Goal: Transaction & Acquisition: Purchase product/service

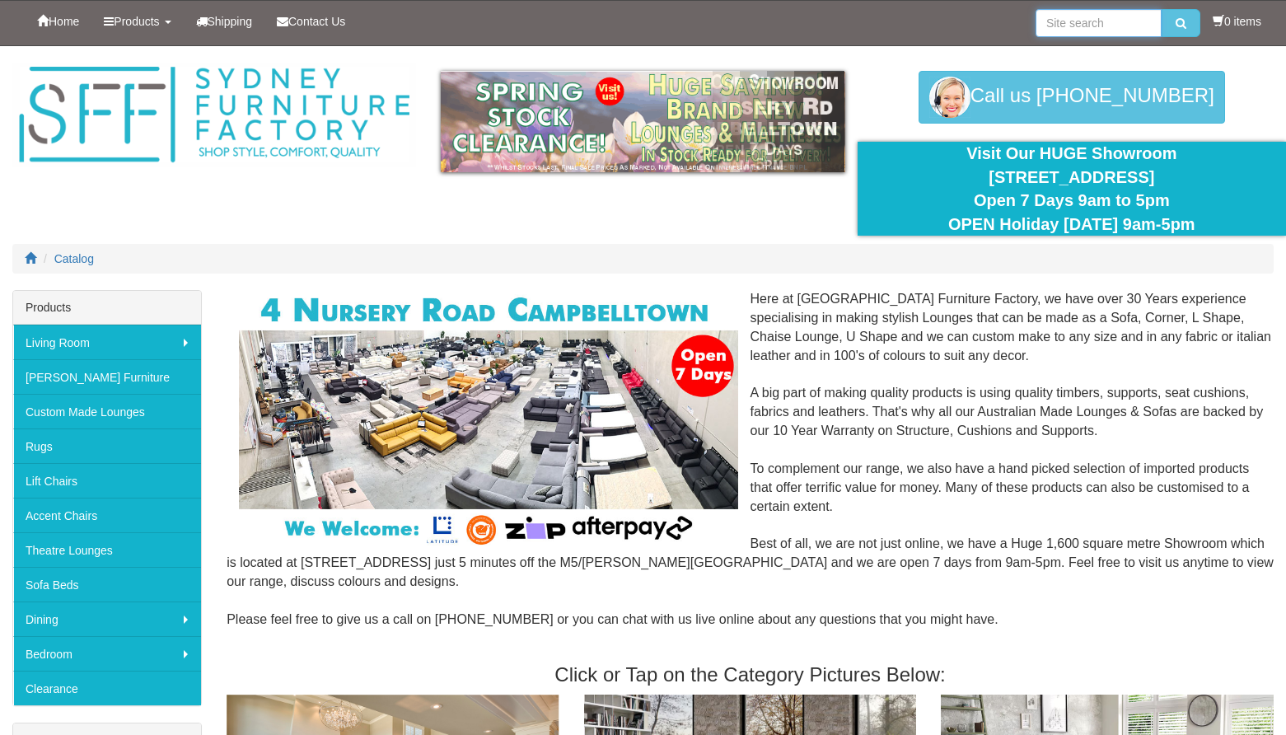
click at [1067, 29] on input "search" at bounding box center [1098, 23] width 126 height 28
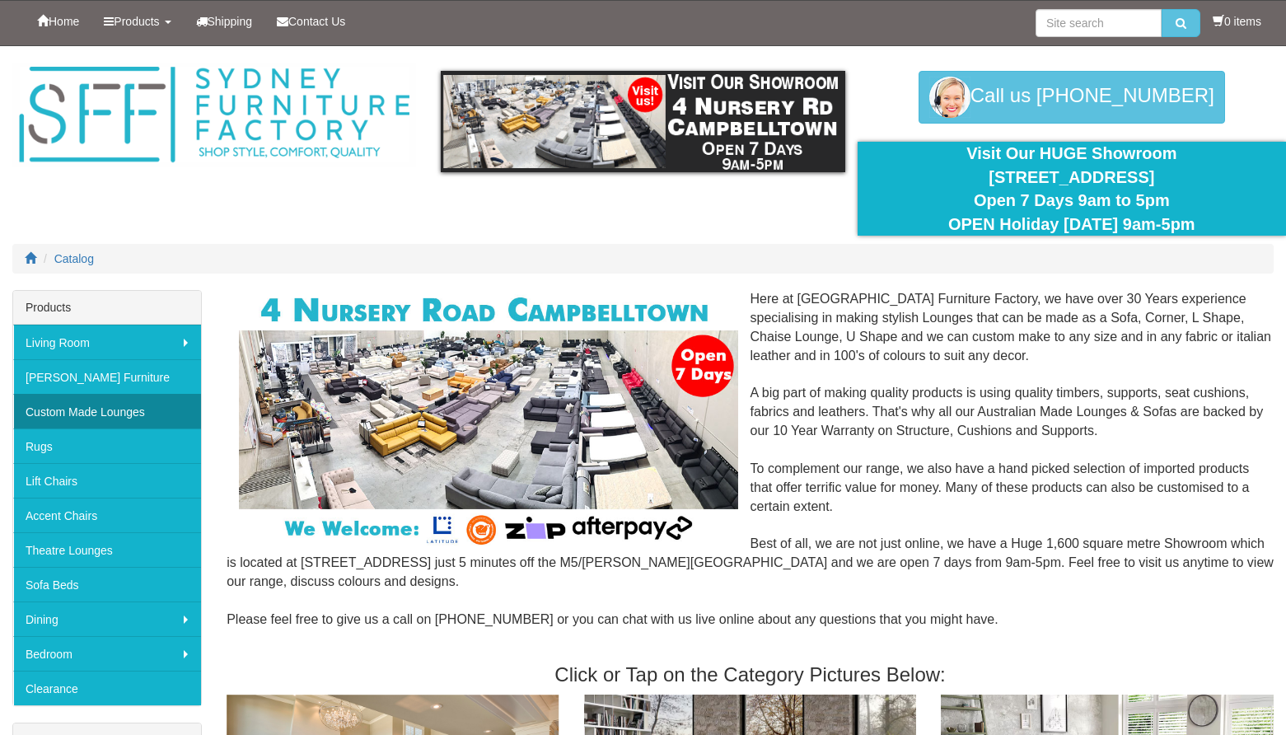
click at [147, 403] on link "Custom Made Lounges" at bounding box center [107, 411] width 188 height 35
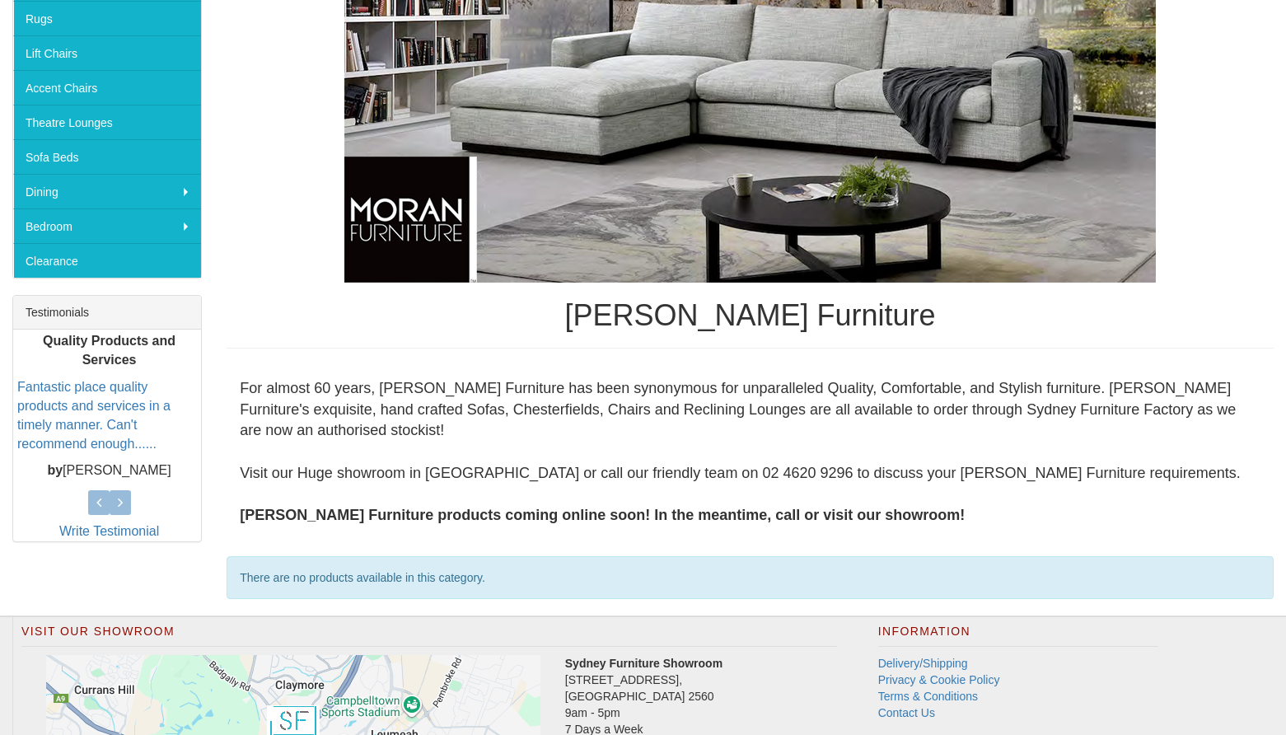
scroll to position [452, 0]
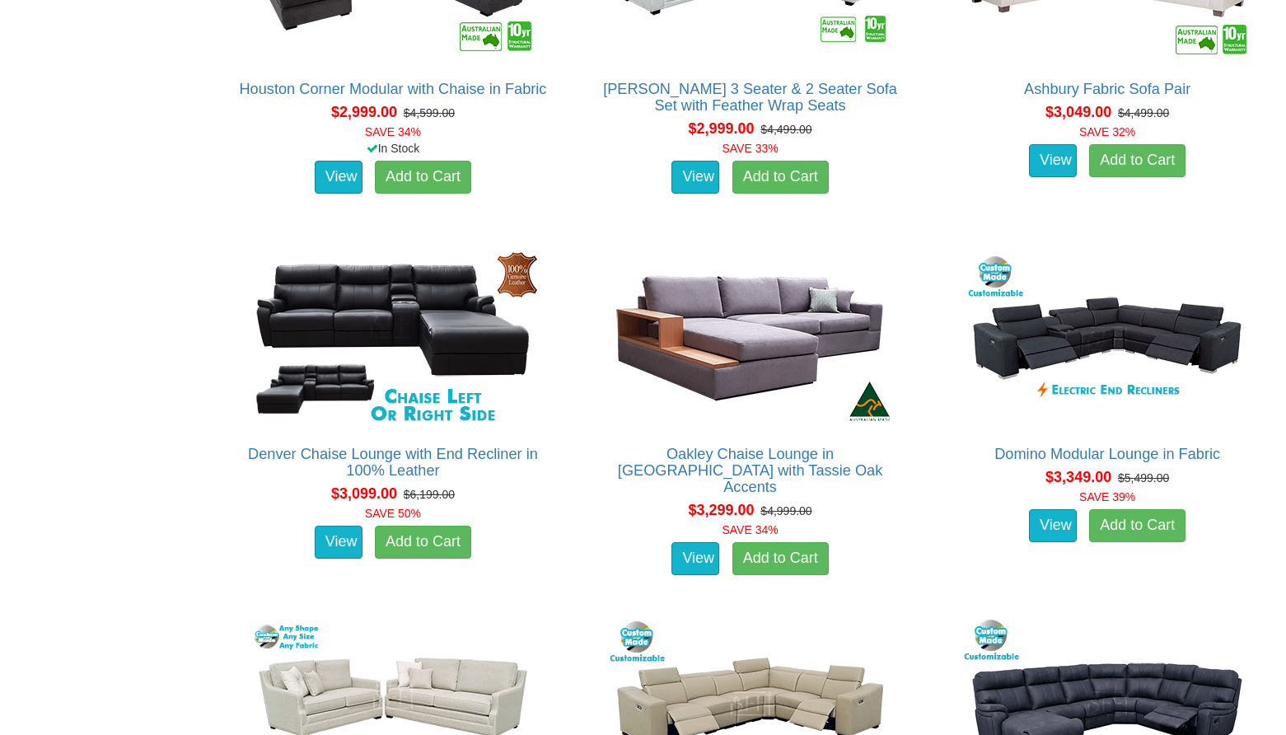
scroll to position [4735, 0]
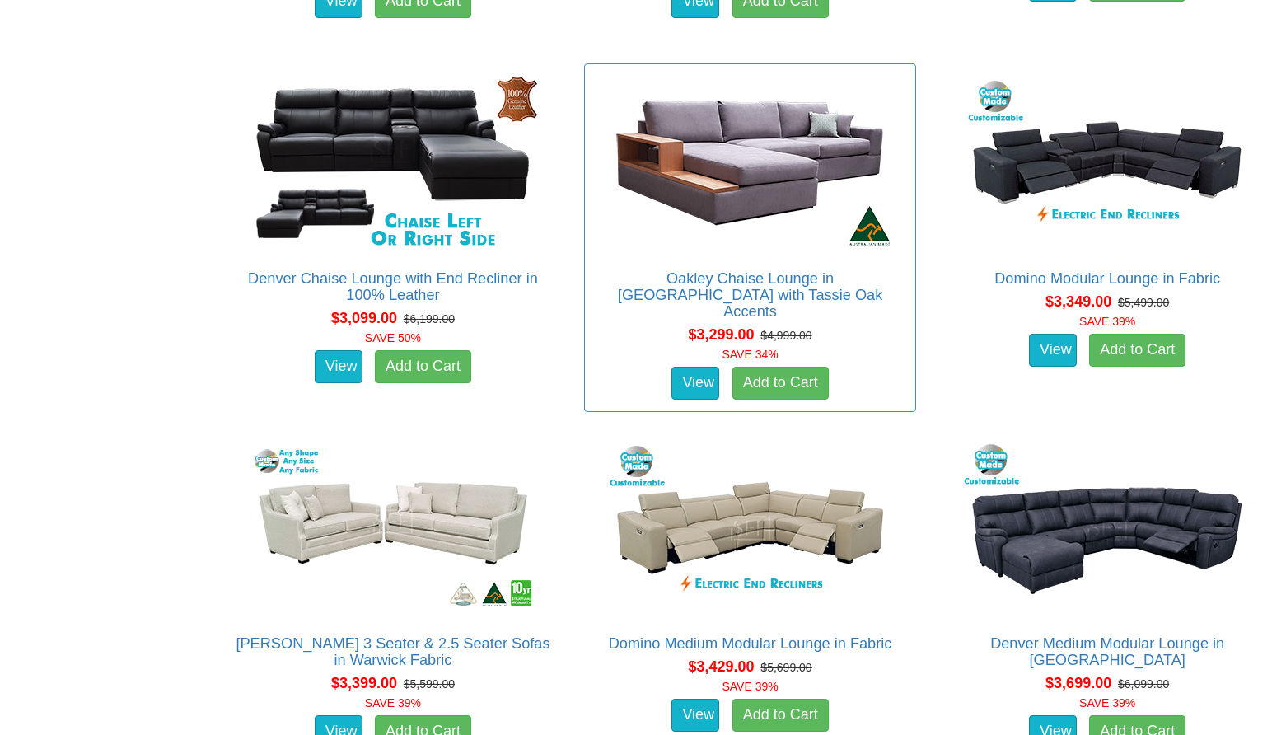
click at [645, 237] on img at bounding box center [750, 162] width 297 height 181
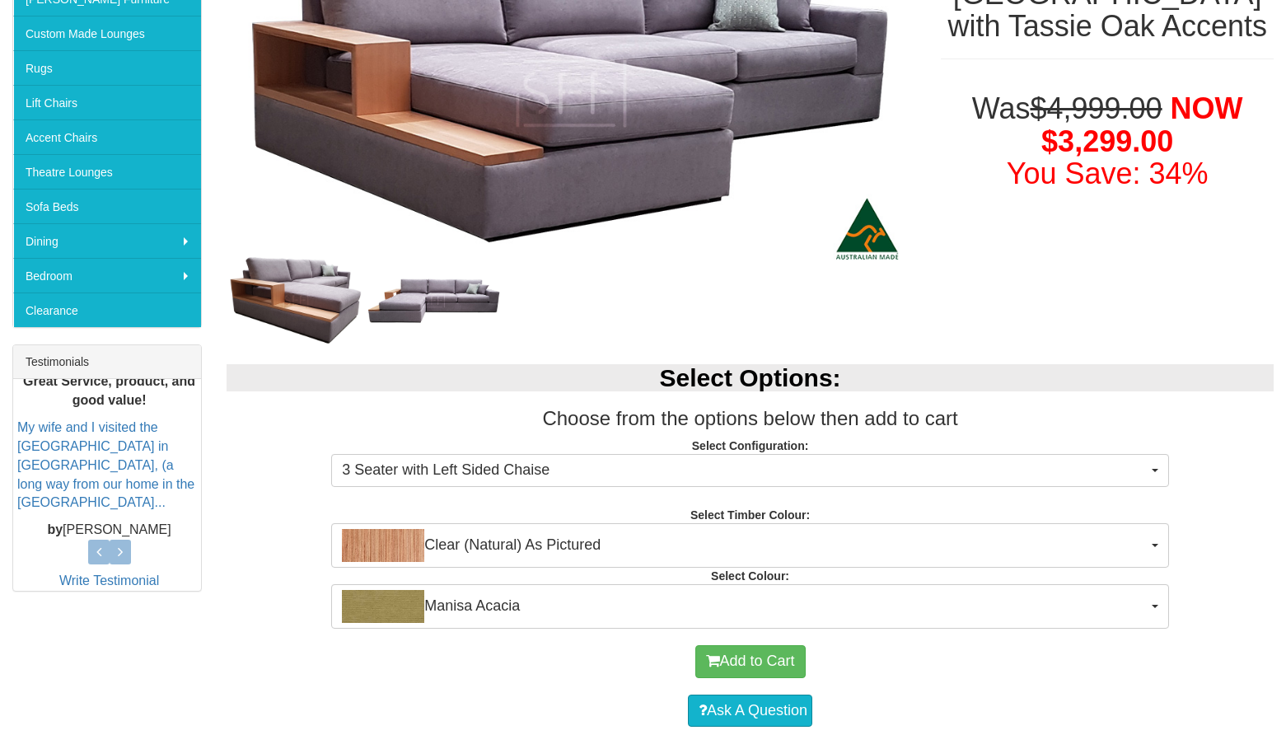
scroll to position [398, 0]
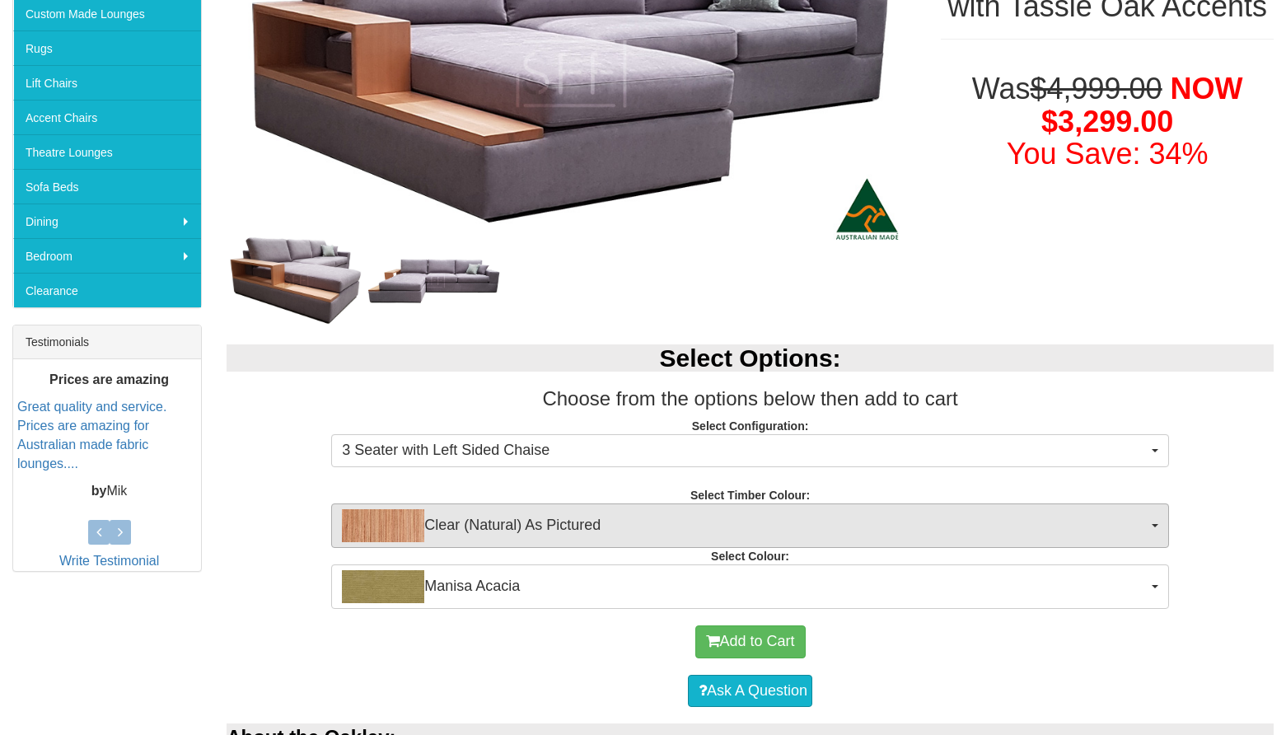
click at [505, 518] on span "Clear (Natural) As Pictured" at bounding box center [745, 525] width 806 height 33
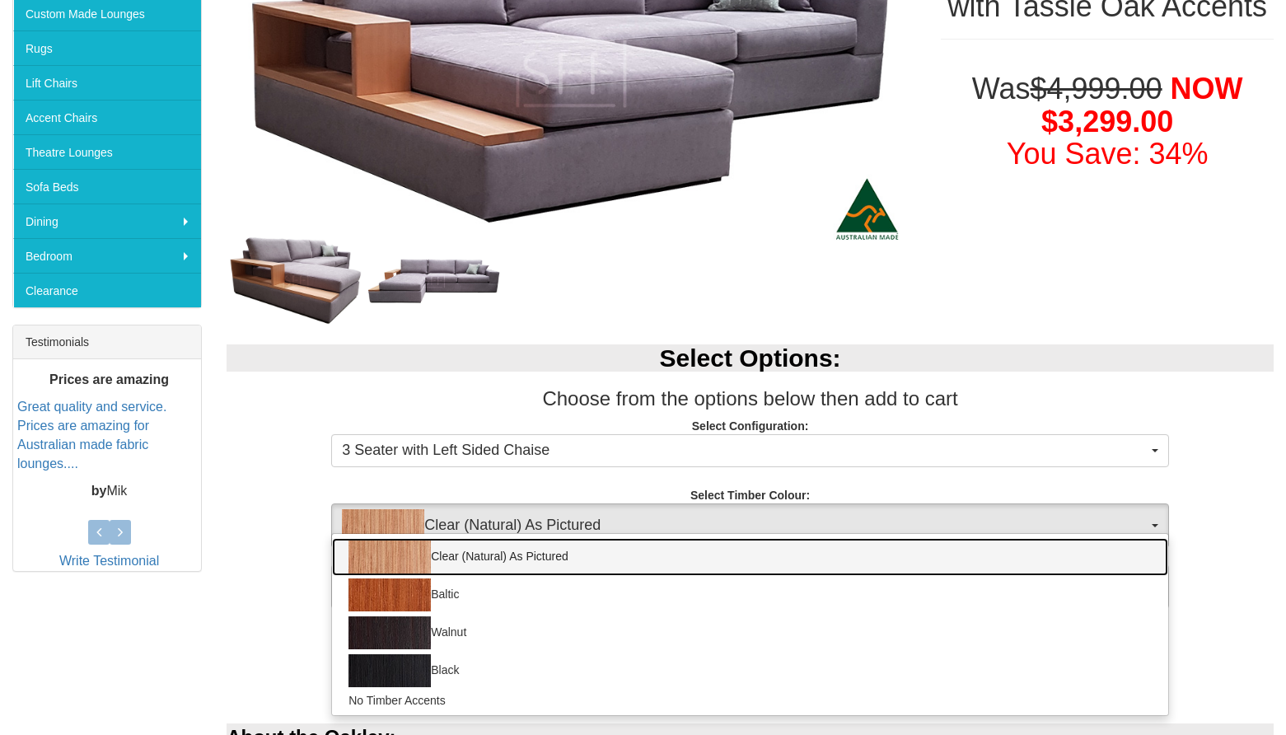
scroll to position [432, 0]
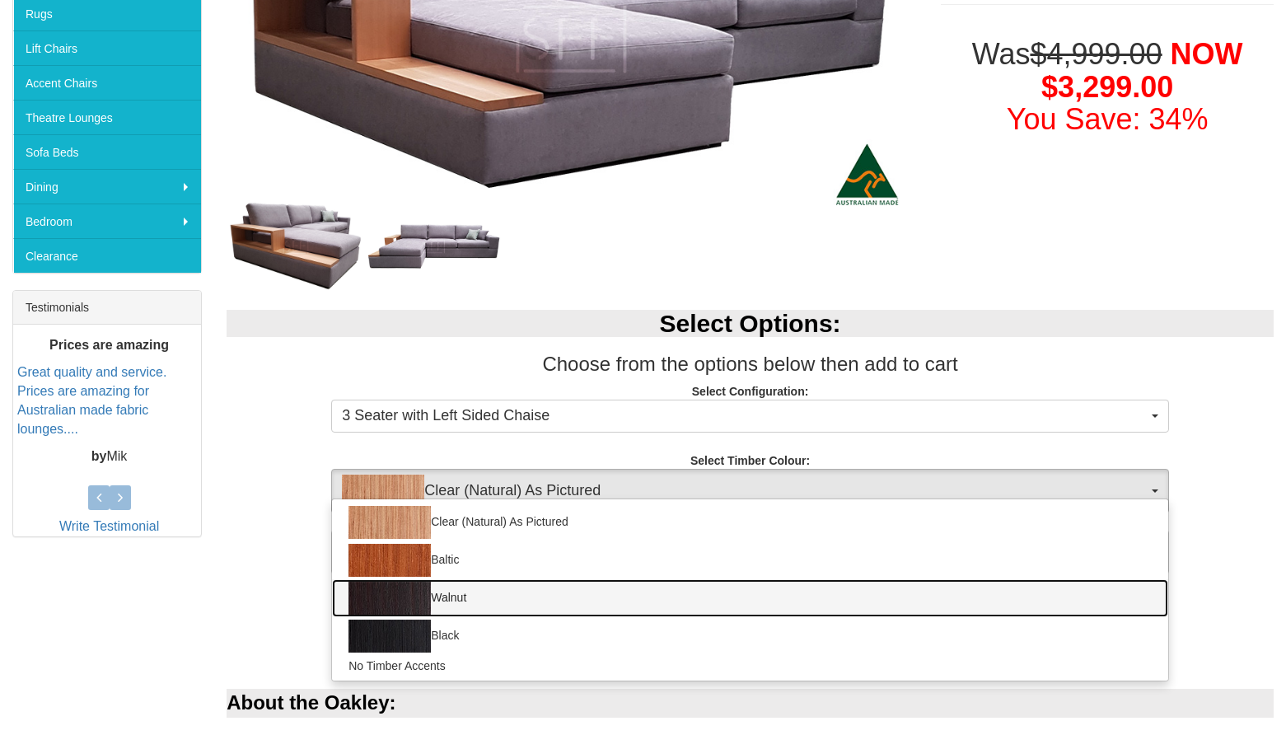
click at [418, 607] on img at bounding box center [389, 598] width 82 height 33
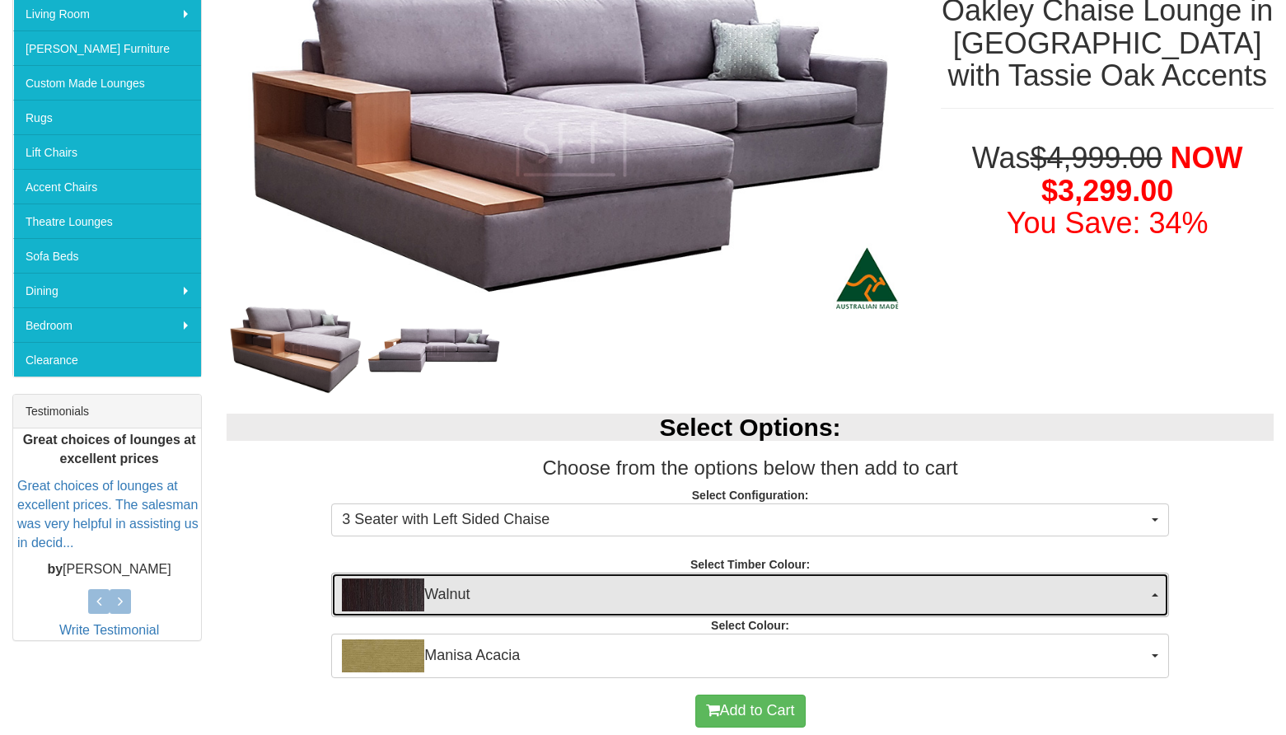
scroll to position [330, 0]
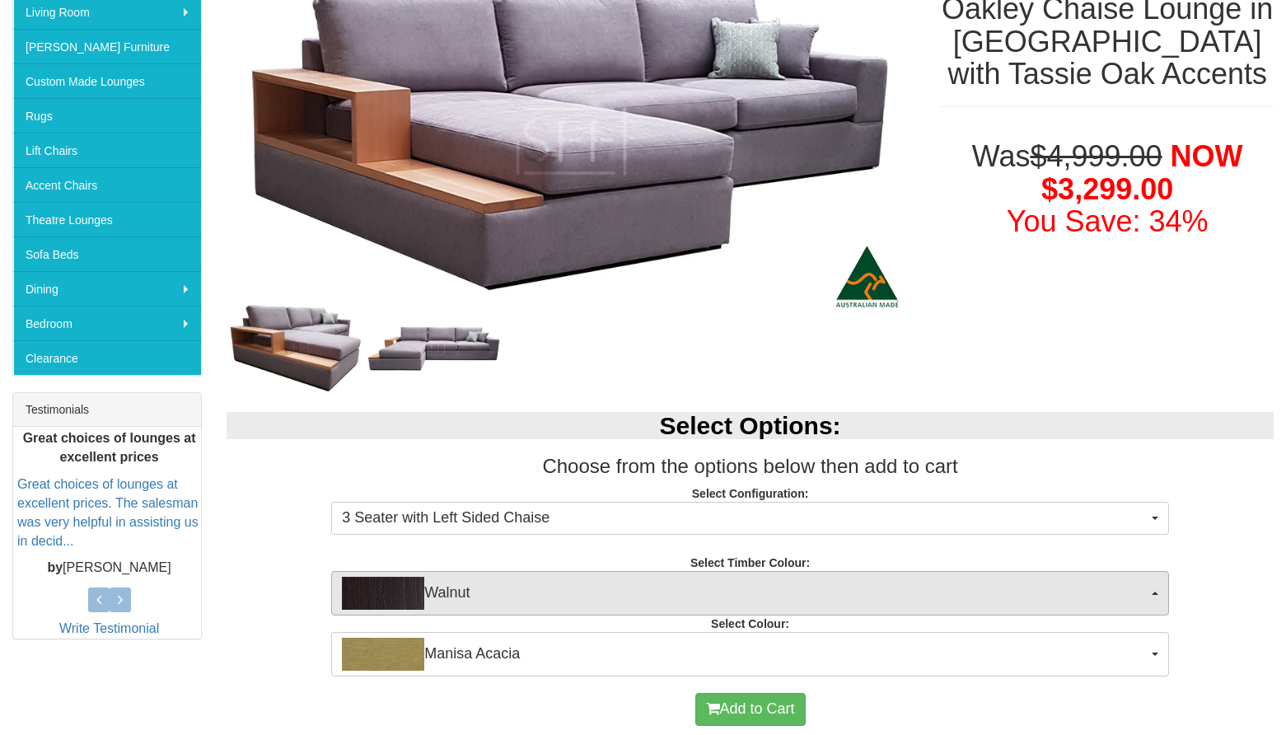
click at [449, 582] on span "Walnut" at bounding box center [745, 593] width 806 height 33
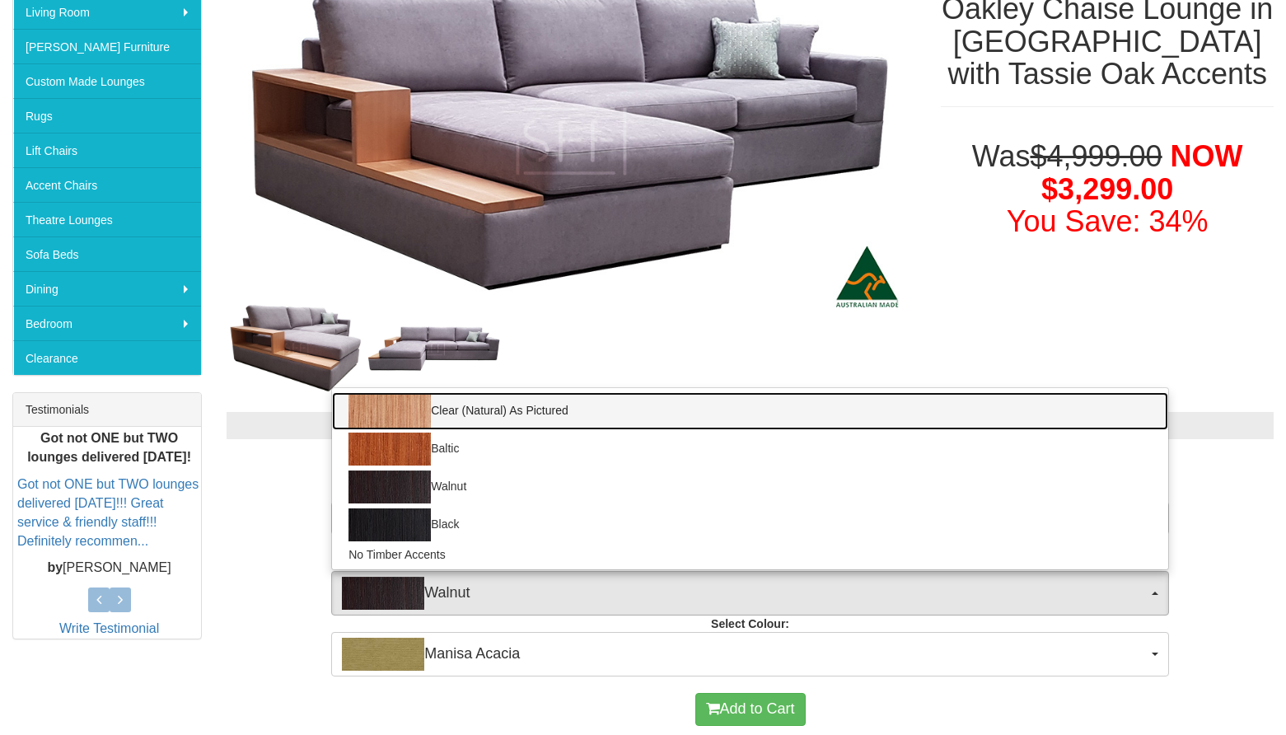
click at [502, 414] on link "Clear (Natural) As Pictured" at bounding box center [750, 411] width 836 height 38
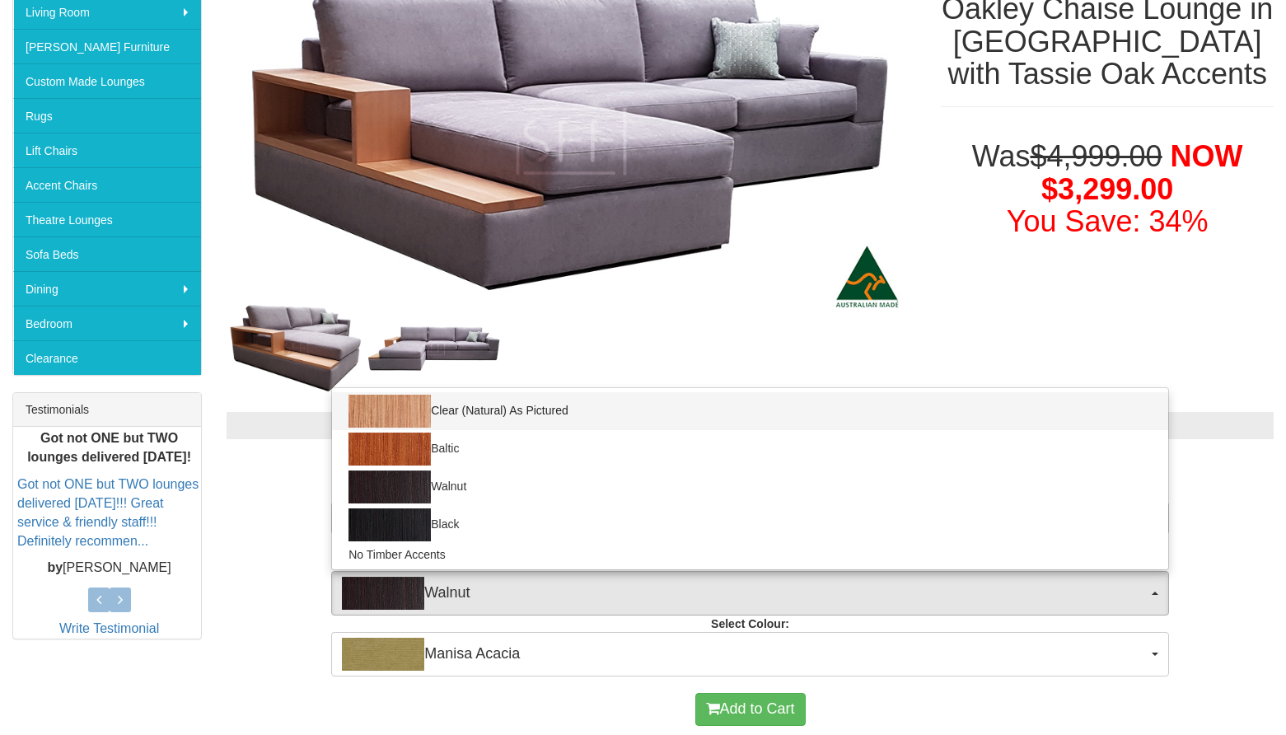
select select "1539"
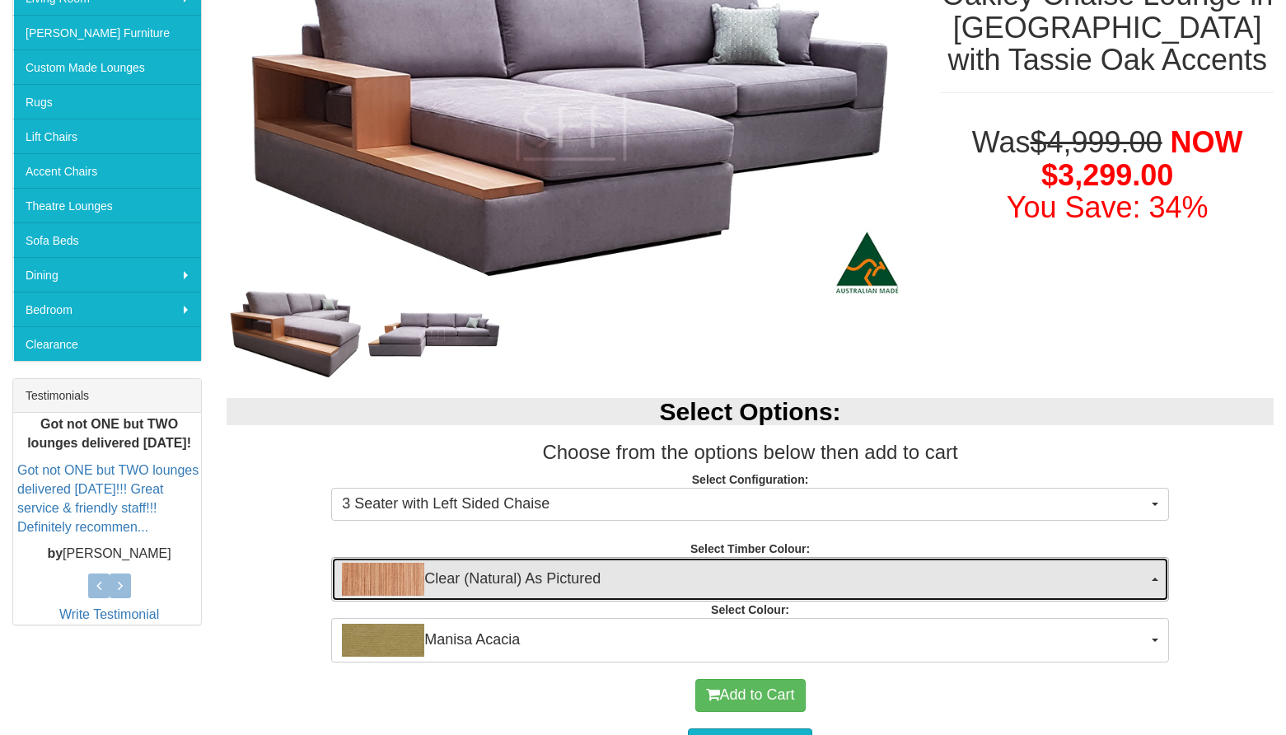
scroll to position [358, 0]
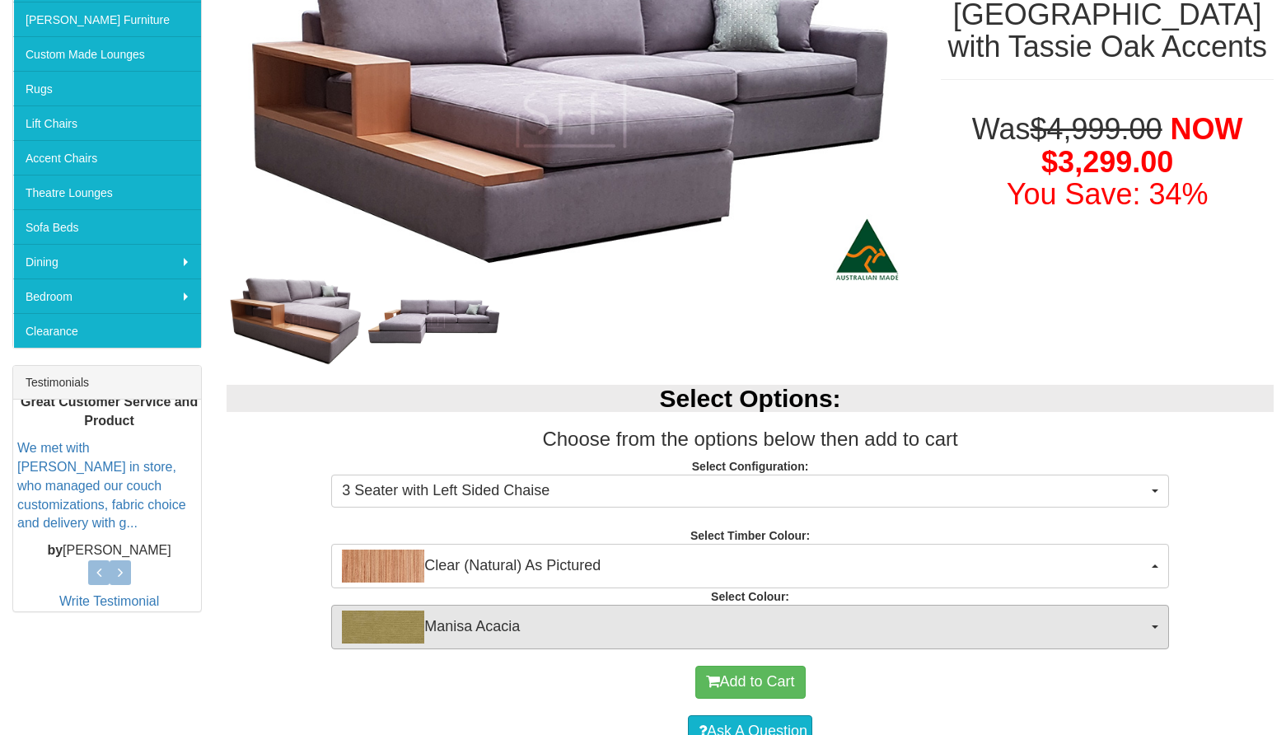
click at [403, 617] on img "button" at bounding box center [383, 626] width 82 height 33
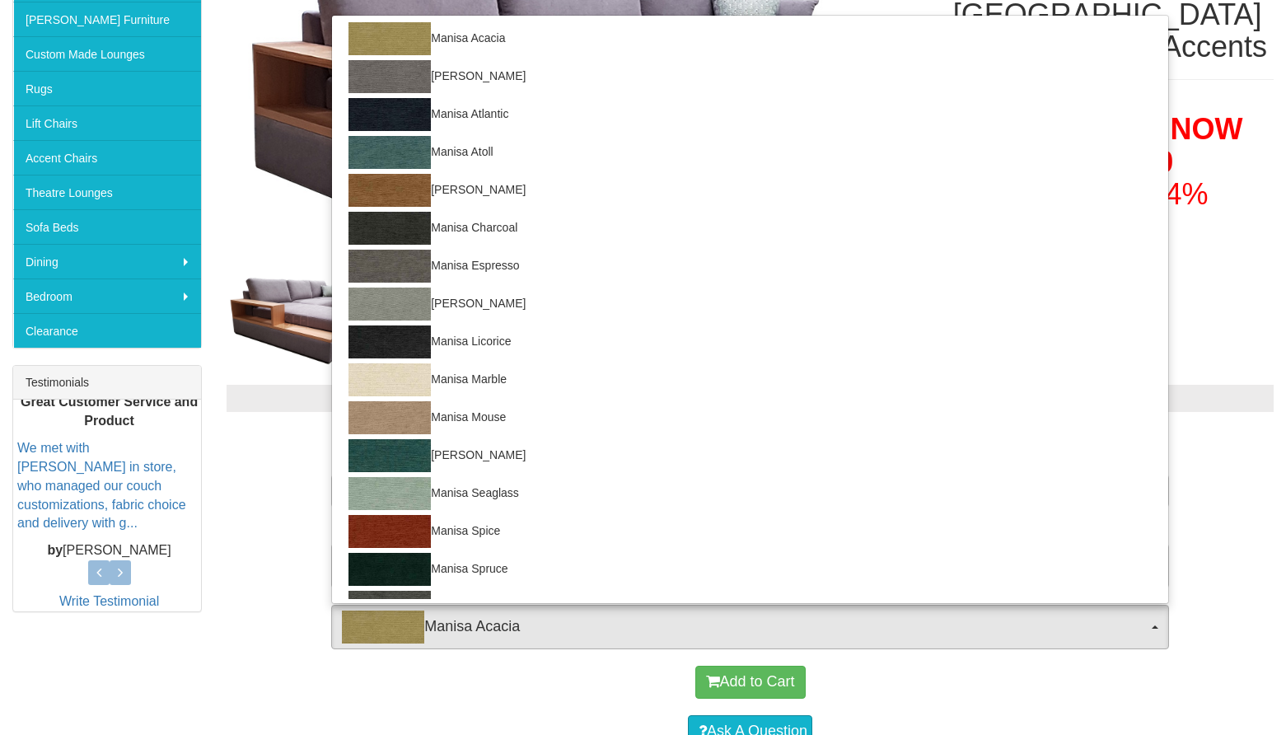
click at [259, 584] on div "Select Options: Choose from the options below then add to cart Select Configura…" at bounding box center [750, 508] width 1072 height 281
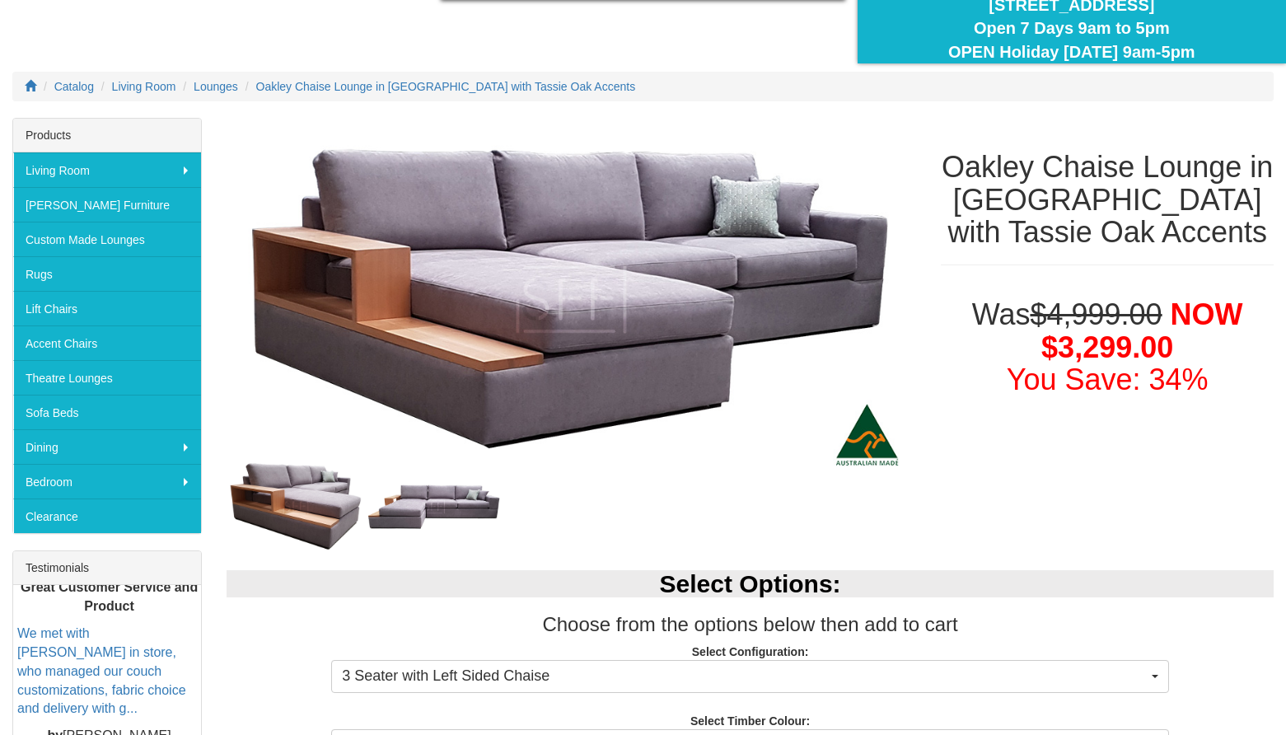
scroll to position [164, 0]
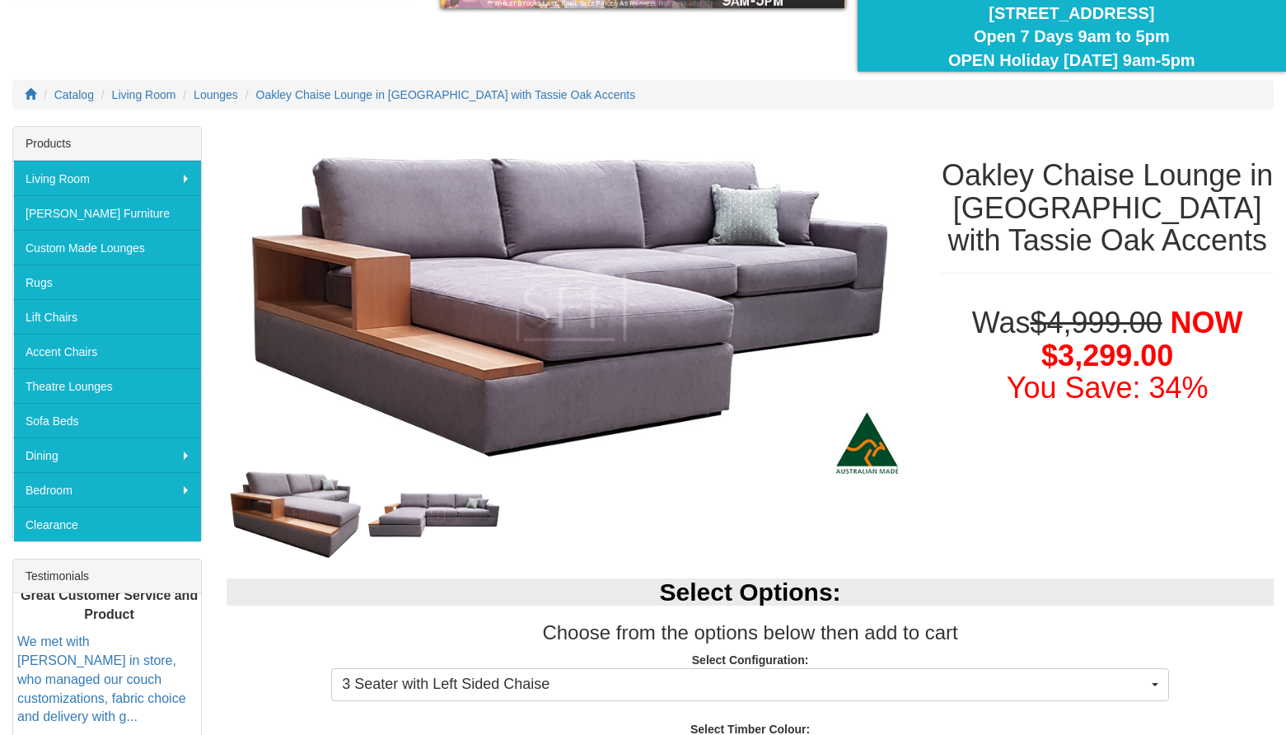
click at [1133, 218] on h1 "Oakley Chaise Lounge in [GEOGRAPHIC_DATA] with Tassie Oak Accents" at bounding box center [1107, 208] width 333 height 98
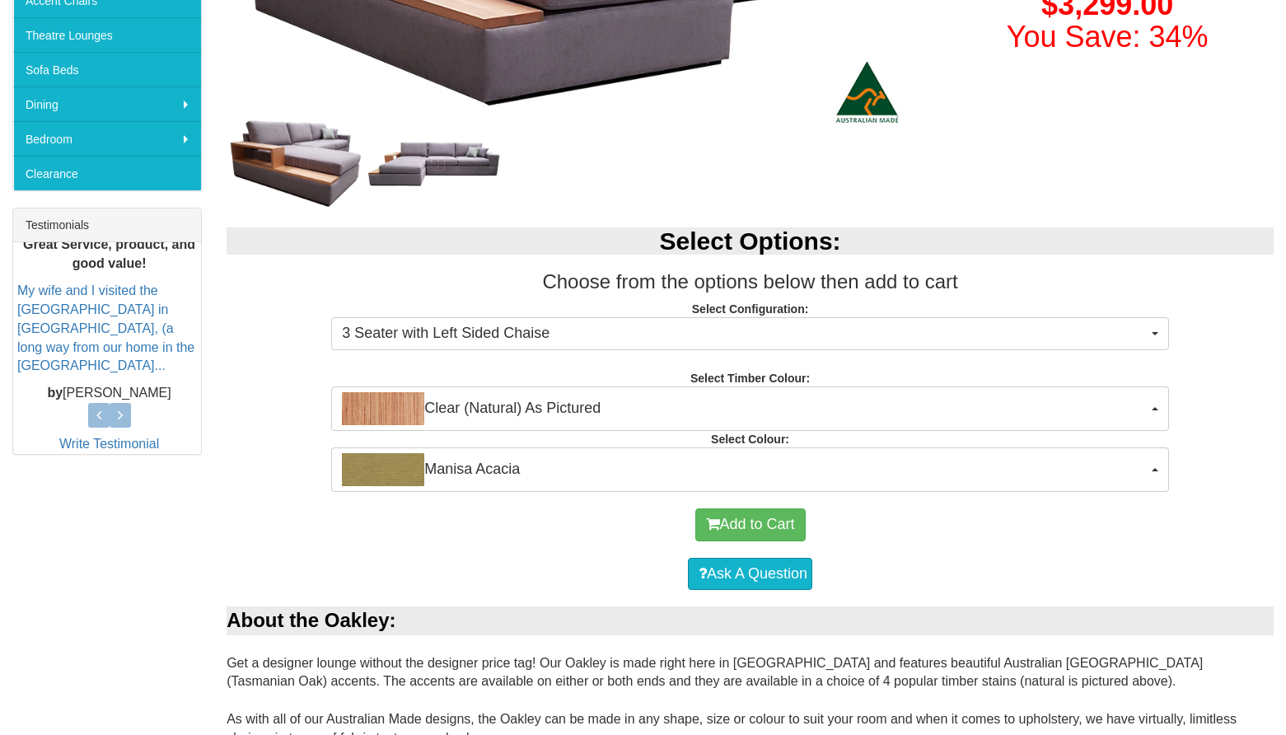
scroll to position [513, 0]
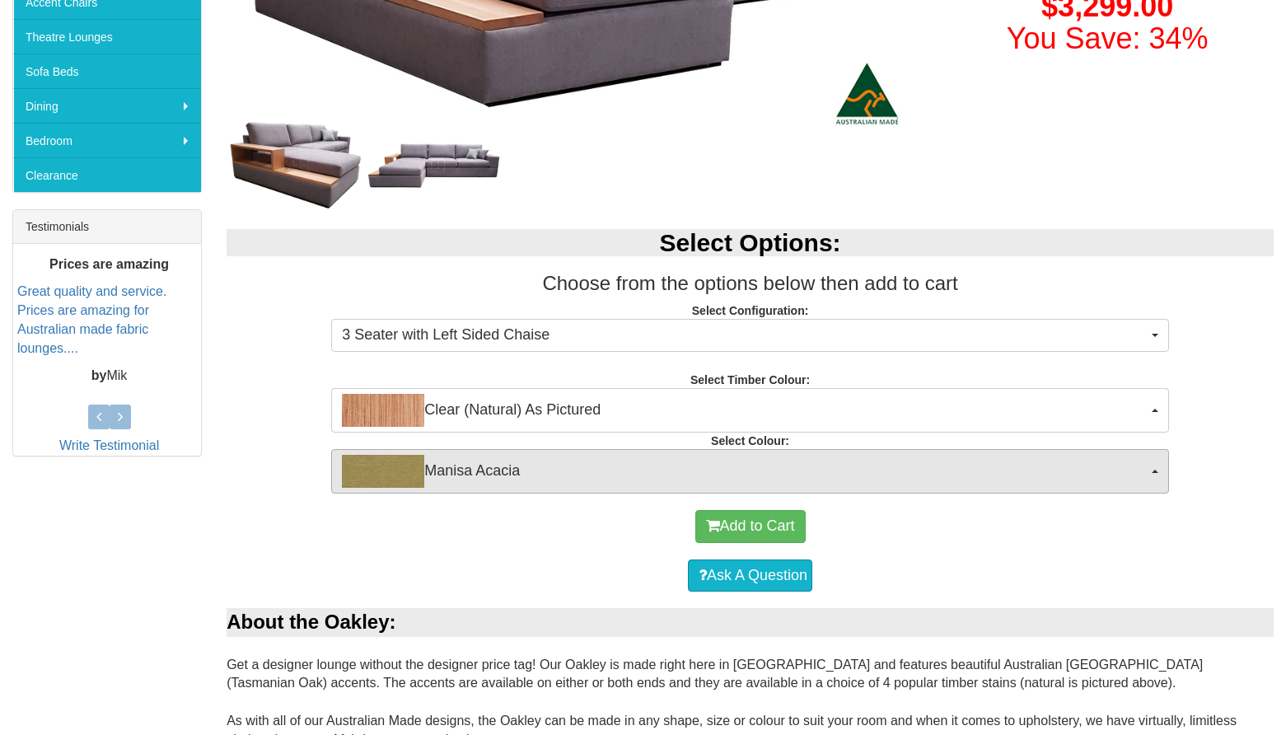
click at [554, 474] on span "Manisa Acacia" at bounding box center [745, 471] width 806 height 33
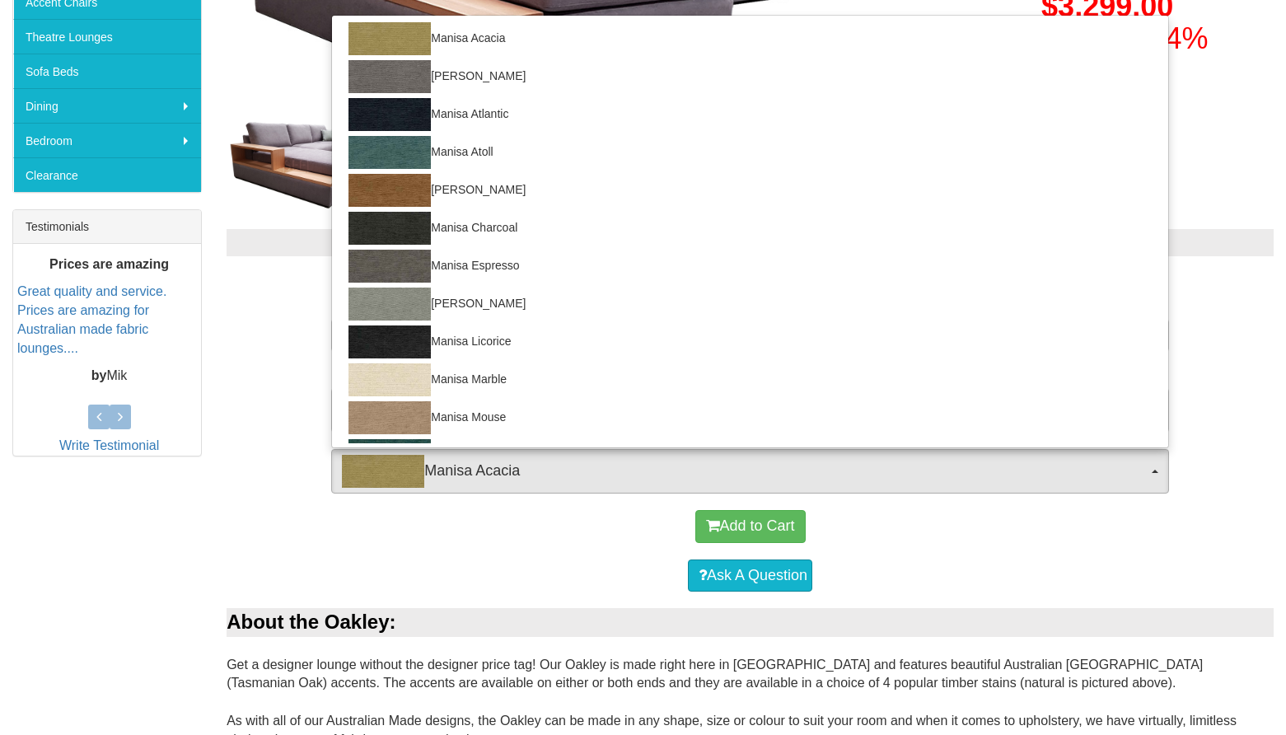
click at [411, 539] on div "Add to Cart" at bounding box center [750, 526] width 1031 height 49
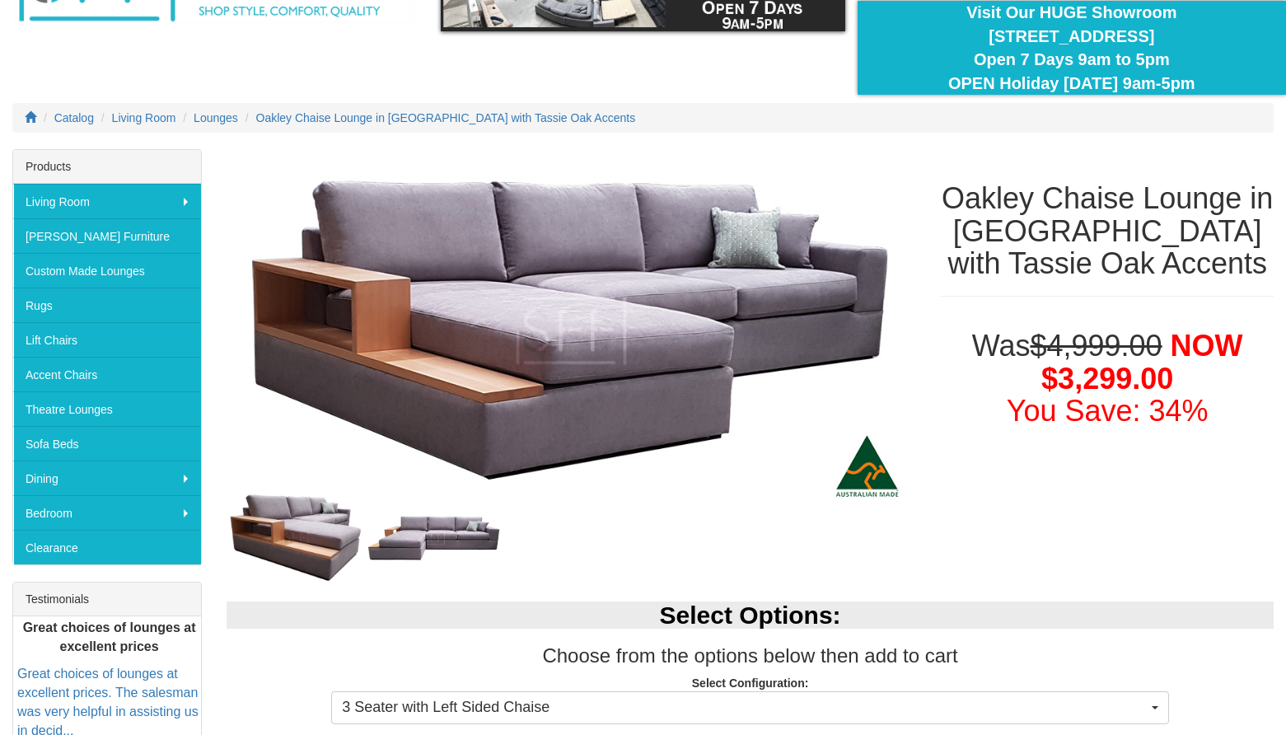
scroll to position [135, 0]
